Goal: Task Accomplishment & Management: Manage account settings

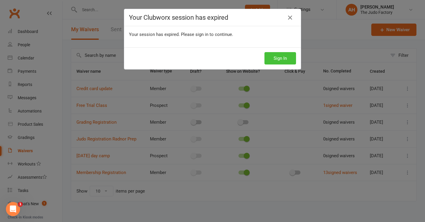
click at [282, 58] on button "Sign In" at bounding box center [280, 58] width 32 height 12
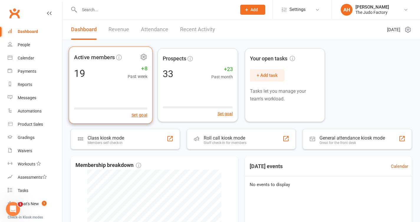
click at [139, 70] on span "+8" at bounding box center [138, 68] width 20 height 9
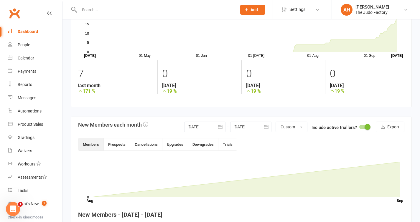
scroll to position [46, 0]
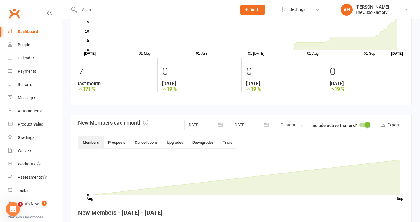
click at [203, 125] on div at bounding box center [204, 125] width 41 height 11
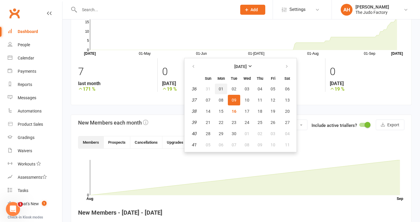
click at [224, 89] on button "01" at bounding box center [221, 89] width 12 height 11
type input "[DATE]"
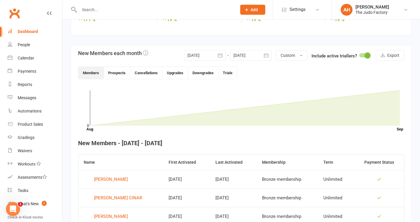
scroll to position [117, 0]
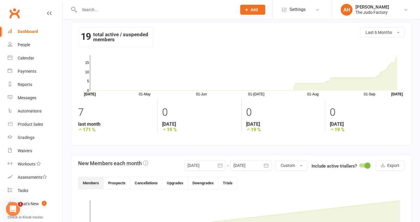
scroll to position [0, 0]
